Goal: Information Seeking & Learning: Learn about a topic

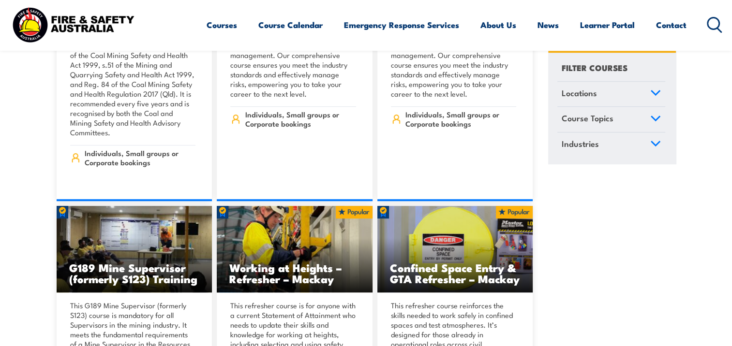
scroll to position [580, 0]
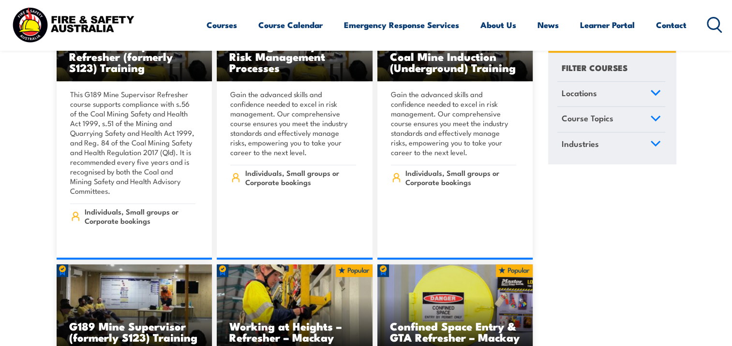
click at [656, 88] on link "Locations" at bounding box center [611, 94] width 108 height 25
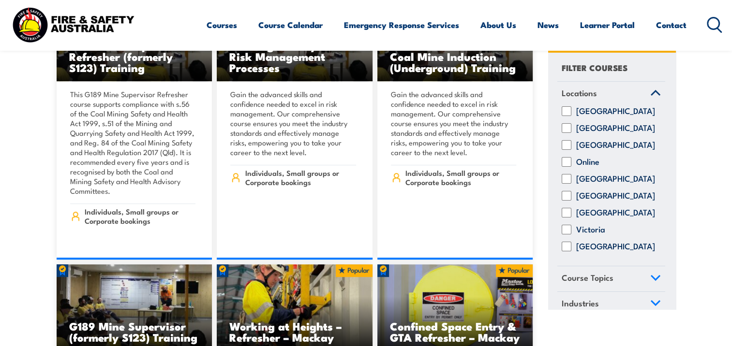
click at [563, 201] on input "[GEOGRAPHIC_DATA]" at bounding box center [566, 196] width 10 height 10
checkbox input "true"
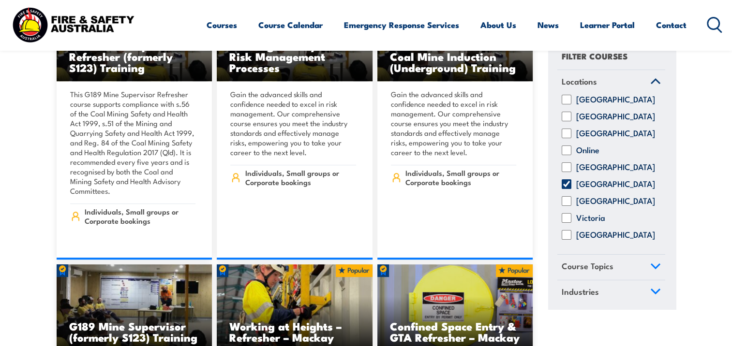
scroll to position [21, 0]
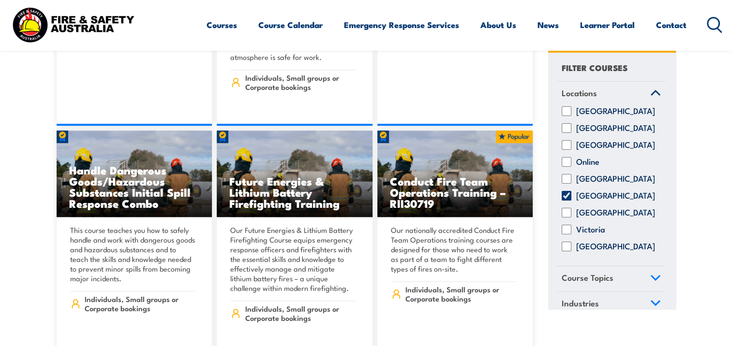
scroll to position [774, 0]
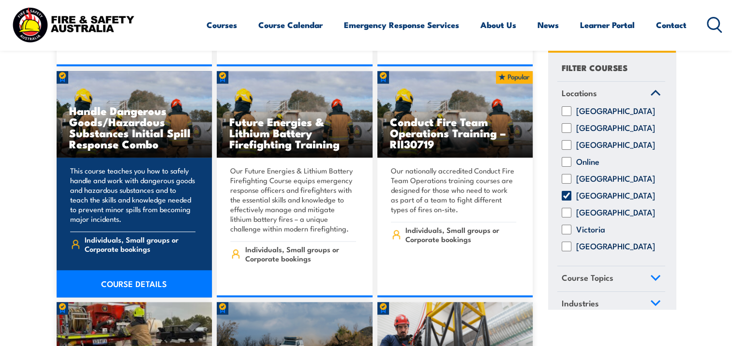
click at [150, 271] on link "COURSE DETAILS" at bounding box center [135, 283] width 156 height 27
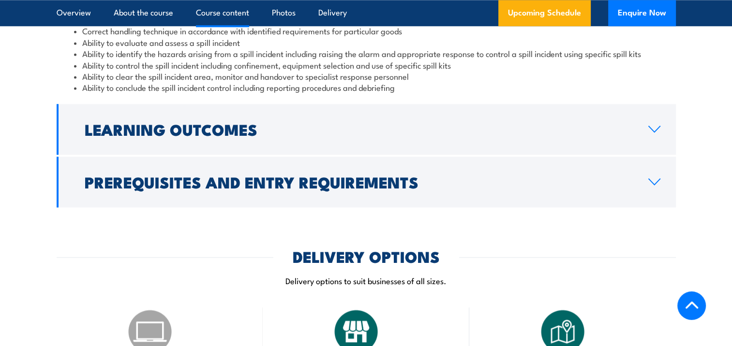
scroll to position [1112, 0]
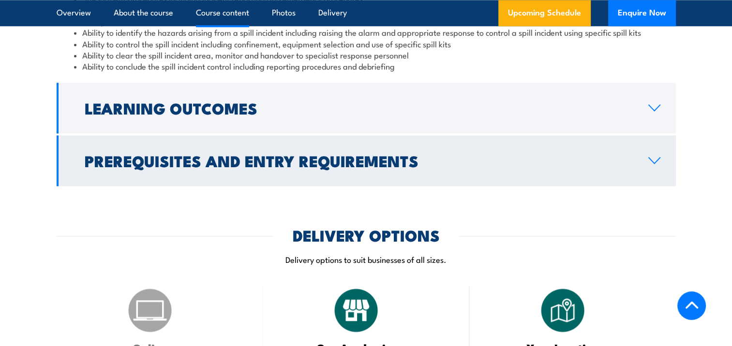
click at [584, 167] on link "Prerequisites and Entry Requirements" at bounding box center [366, 160] width 619 height 51
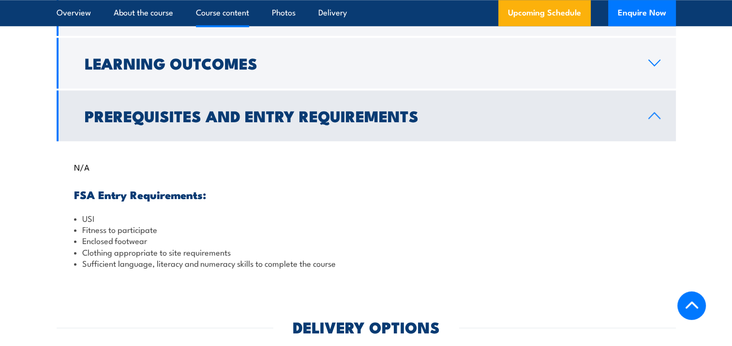
scroll to position [997, 0]
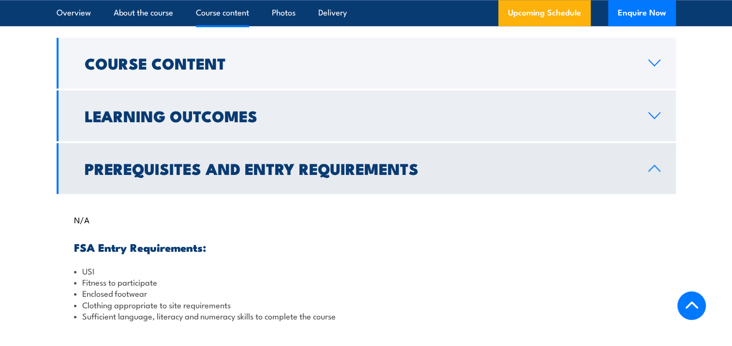
click at [660, 118] on link "Learning Outcomes" at bounding box center [366, 115] width 619 height 51
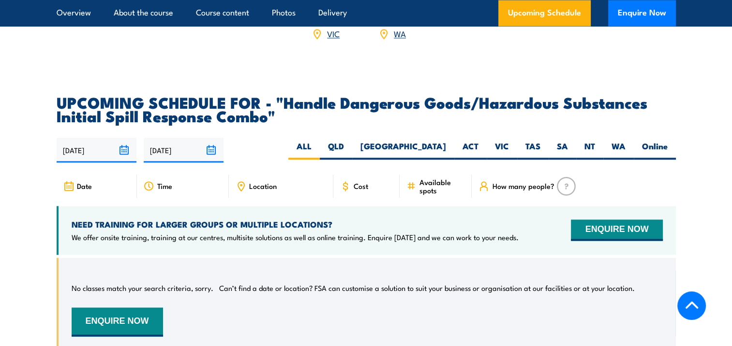
scroll to position [1577, 0]
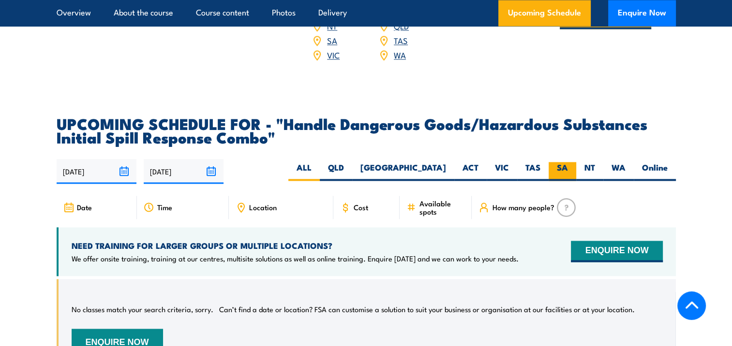
click at [553, 162] on label "SA" at bounding box center [562, 171] width 28 height 19
click at [568, 162] on input "SA" at bounding box center [571, 165] width 6 height 6
radio input "true"
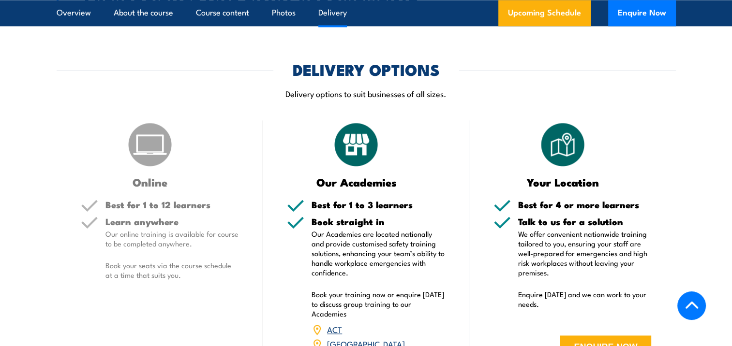
scroll to position [1190, 0]
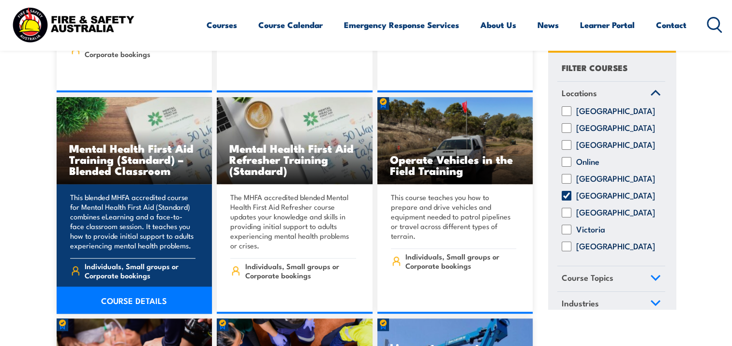
scroll to position [4159, 0]
